Goal: Submit feedback/report problem: Submit feedback/report problem

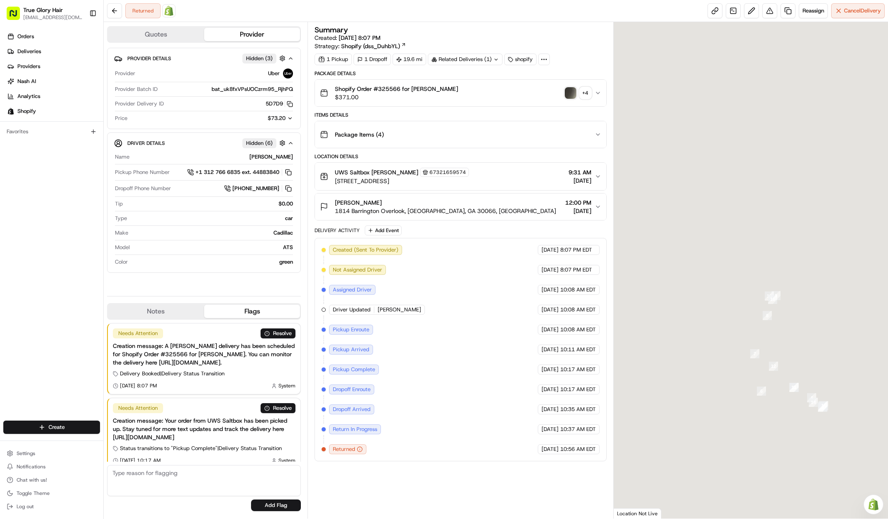
scroll to position [7, 0]
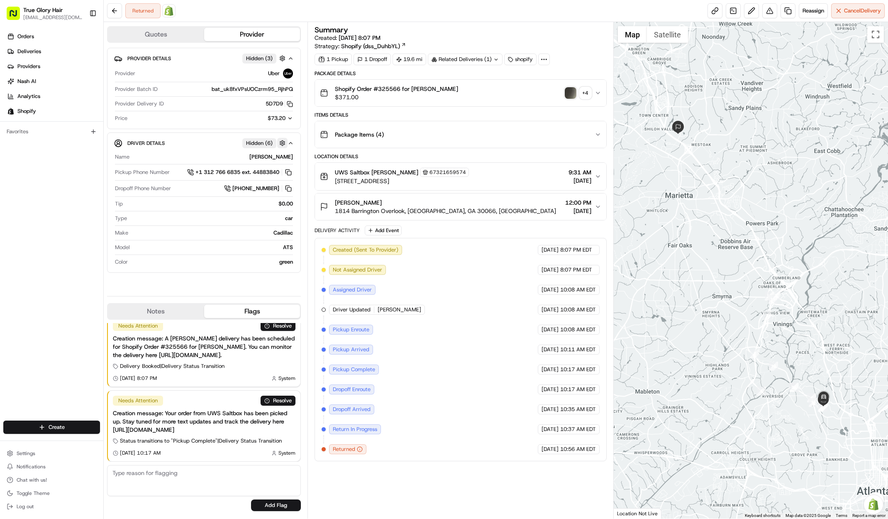
click at [283, 142] on button "button" at bounding box center [282, 143] width 10 height 10
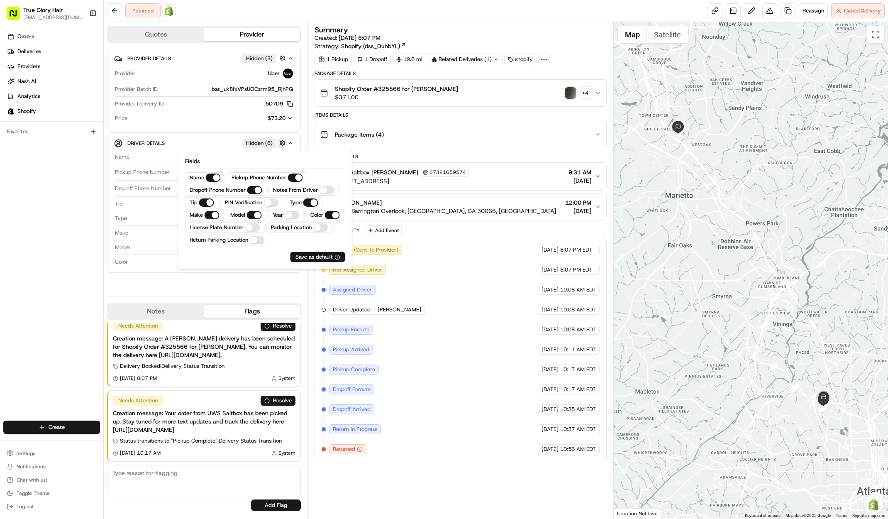
click at [283, 142] on button "button" at bounding box center [282, 143] width 10 height 10
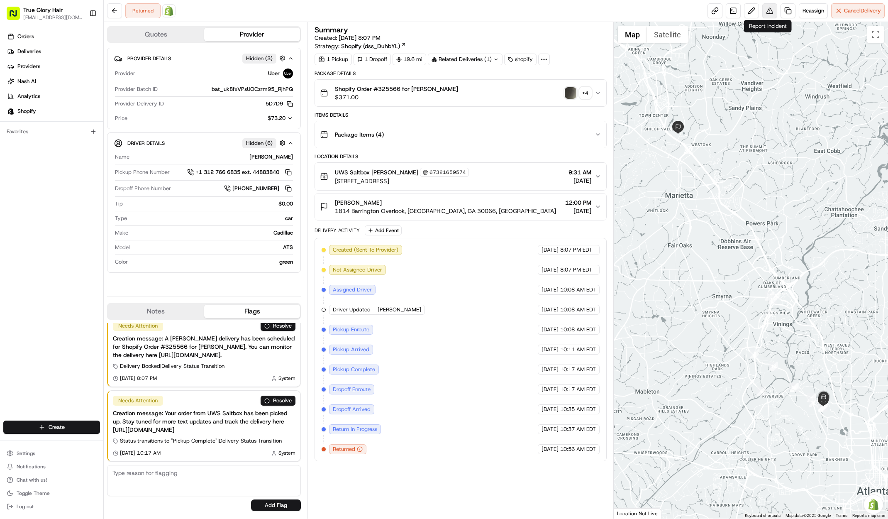
click at [771, 10] on button at bounding box center [769, 10] width 15 height 15
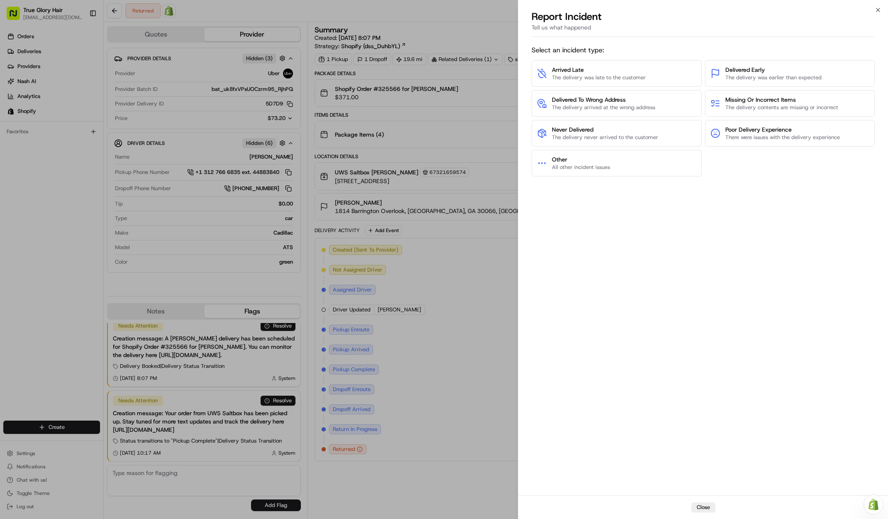
scroll to position [0, 0]
click at [602, 135] on span "The delivery never arrived to the customer" at bounding box center [605, 137] width 106 height 7
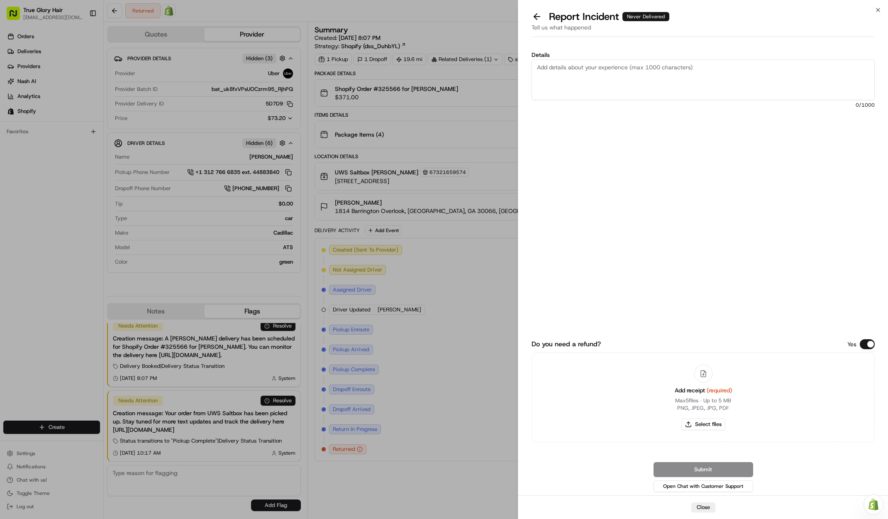
click at [537, 13] on button at bounding box center [536, 17] width 17 height 12
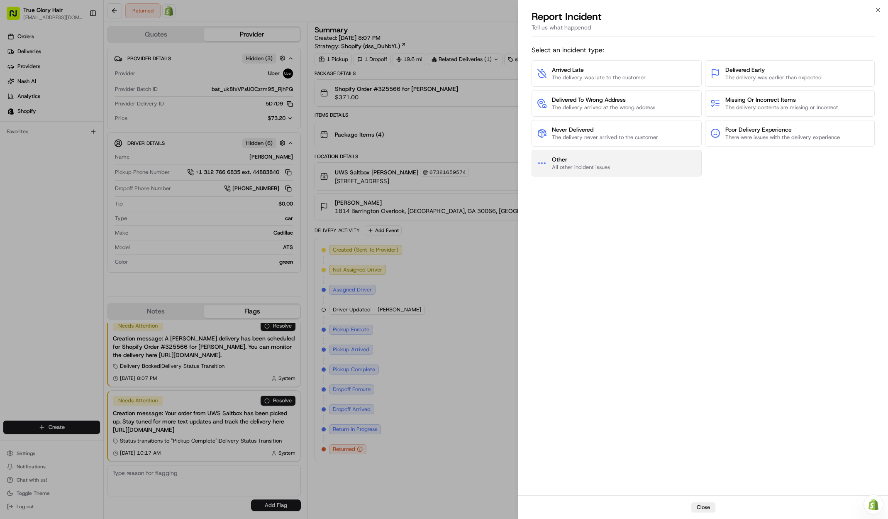
click at [590, 171] on button "Other All other incident issues" at bounding box center [617, 163] width 170 height 27
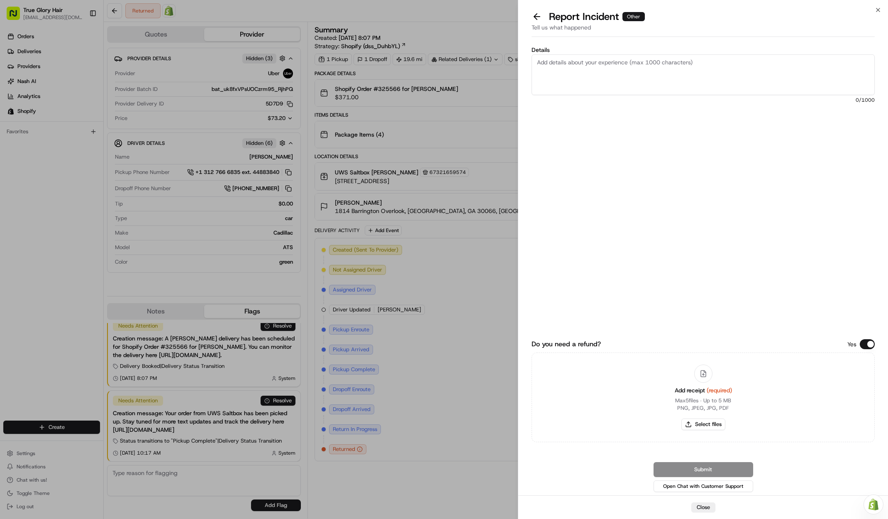
drag, startPoint x: 579, startPoint y: 82, endPoint x: 585, endPoint y: 80, distance: 6.7
click at [579, 82] on textarea "Details" at bounding box center [703, 74] width 343 height 41
type textarea "Package was not returned back to the sender."
click at [700, 471] on div "Submit Open Chat with Customer Support" at bounding box center [703, 478] width 343 height 32
click at [688, 471] on div "Submit Open Chat with Customer Support" at bounding box center [703, 478] width 343 height 32
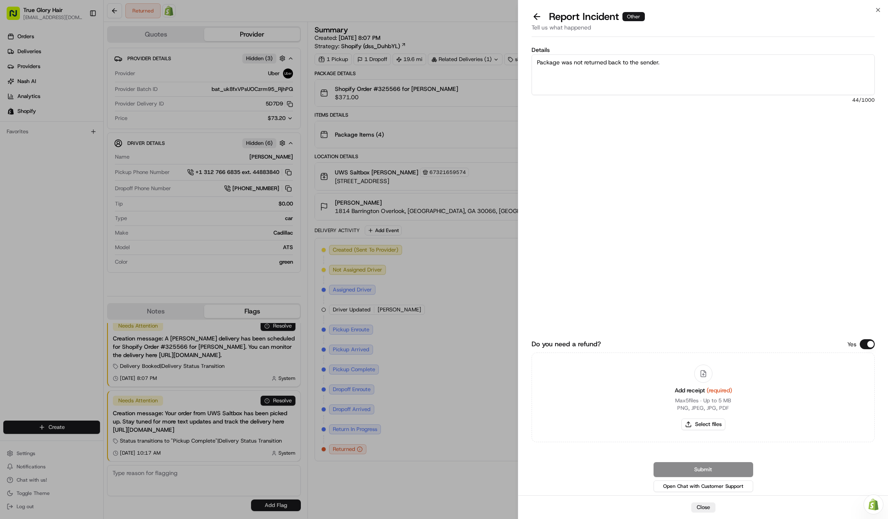
click at [700, 55] on textarea "Package was not returned back to the sender." at bounding box center [703, 74] width 343 height 41
click at [687, 59] on textarea "Package was not returned back to the sender." at bounding box center [703, 74] width 343 height 41
click at [695, 465] on div "Submit Open Chat with Customer Support" at bounding box center [703, 478] width 343 height 32
click at [732, 391] on span "(required)" at bounding box center [719, 389] width 25 height 7
click at [539, 17] on button at bounding box center [536, 17] width 17 height 12
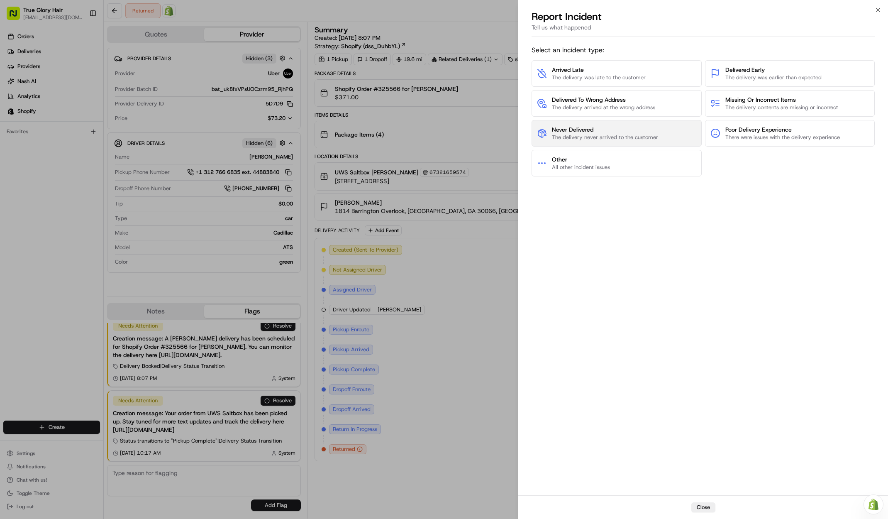
click at [591, 139] on span "The delivery never arrived to the customer" at bounding box center [605, 137] width 106 height 7
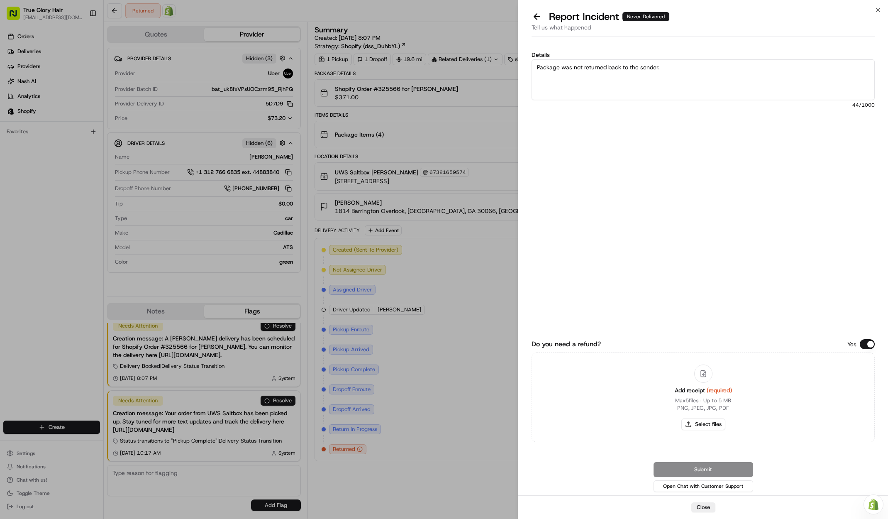
click at [587, 84] on textarea "Package was not returned back to the sender." at bounding box center [703, 79] width 343 height 41
click at [694, 466] on div "Submit Open Chat with Customer Support" at bounding box center [703, 478] width 343 height 32
click at [710, 507] on button "Close" at bounding box center [703, 507] width 24 height 10
